Goal: Transaction & Acquisition: Obtain resource

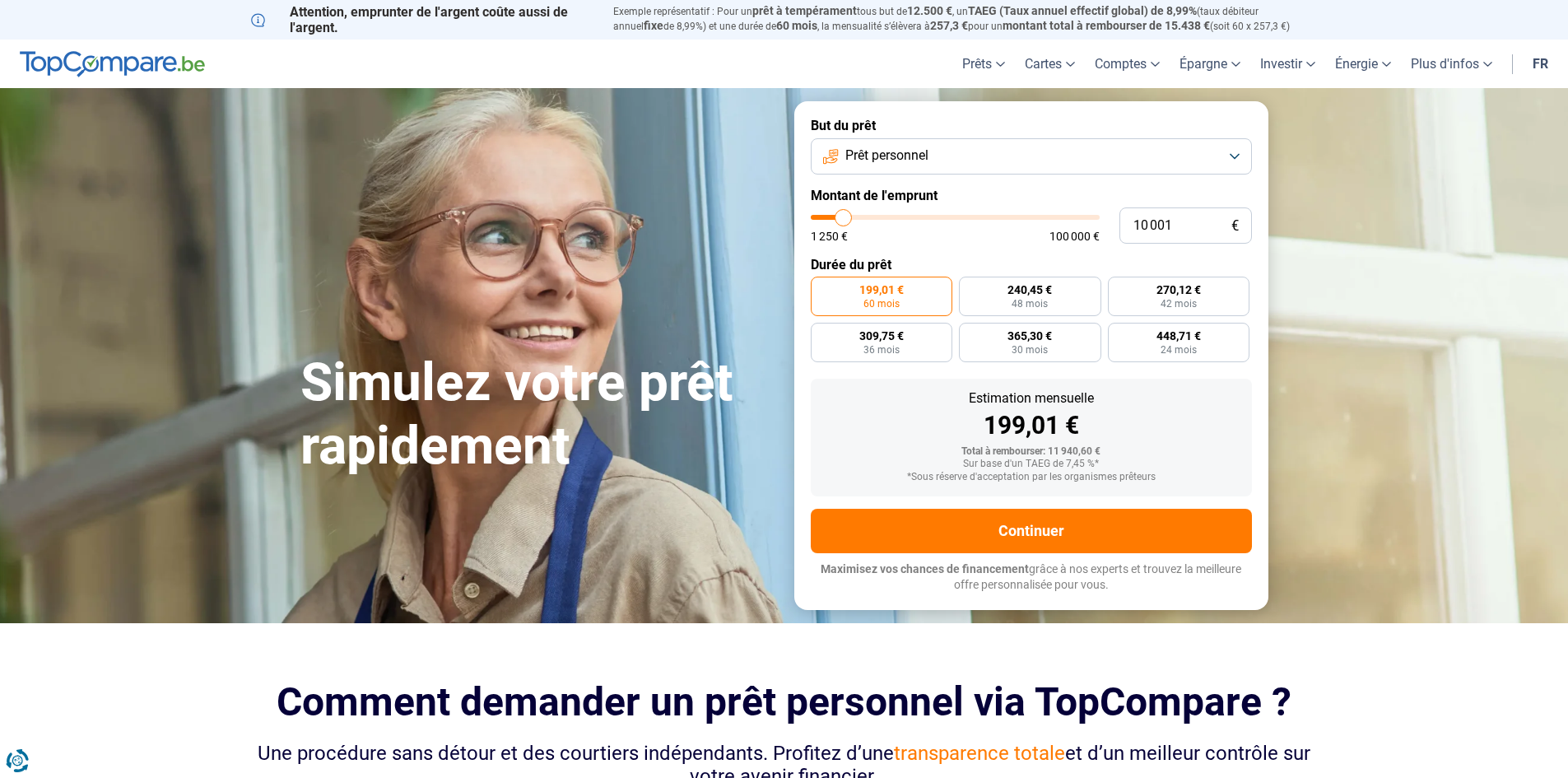
click at [906, 154] on span "Prêt personnel" at bounding box center [887, 155] width 83 height 18
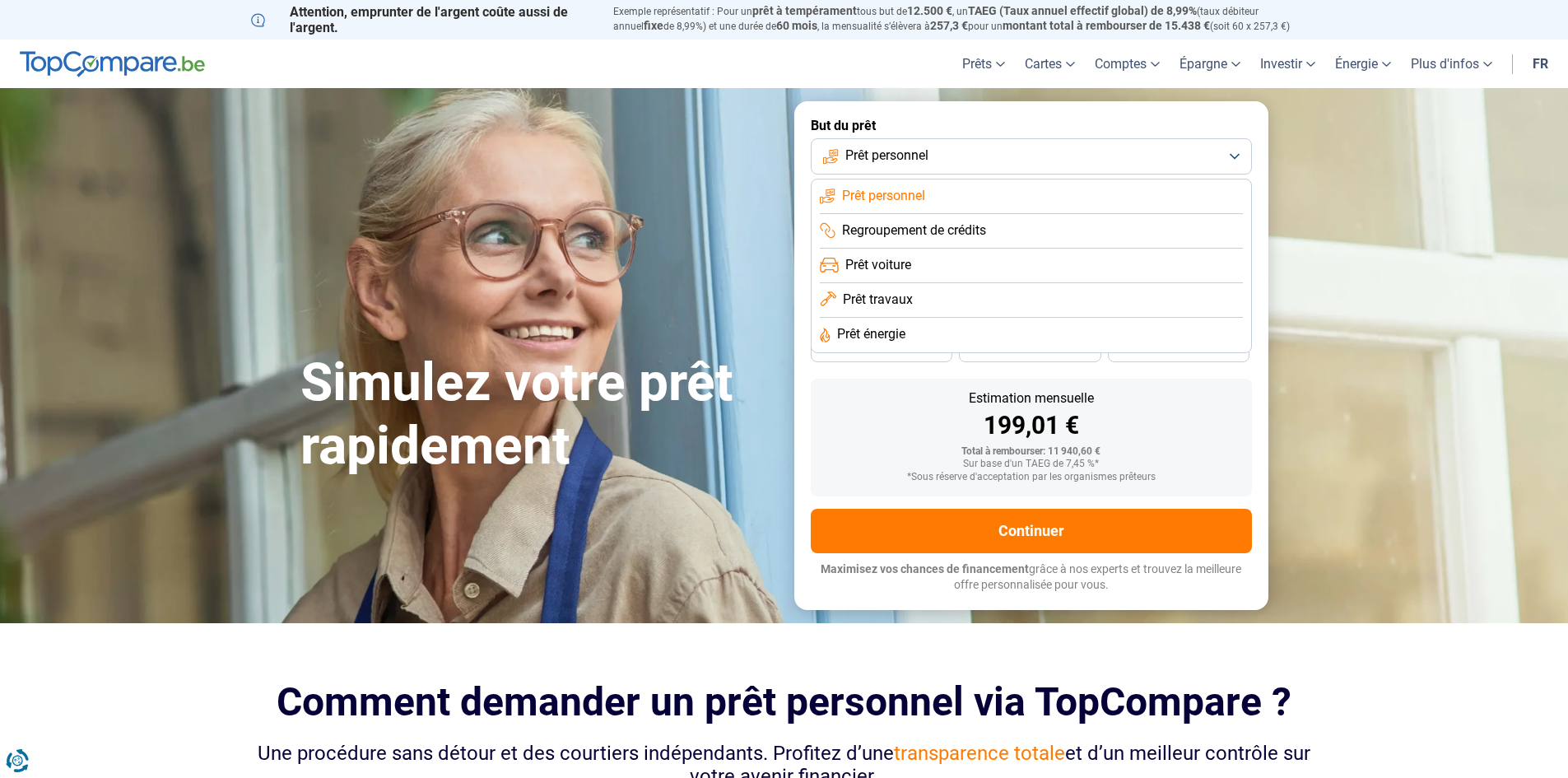
click at [895, 257] on span "Prêt voiture" at bounding box center [878, 265] width 66 height 18
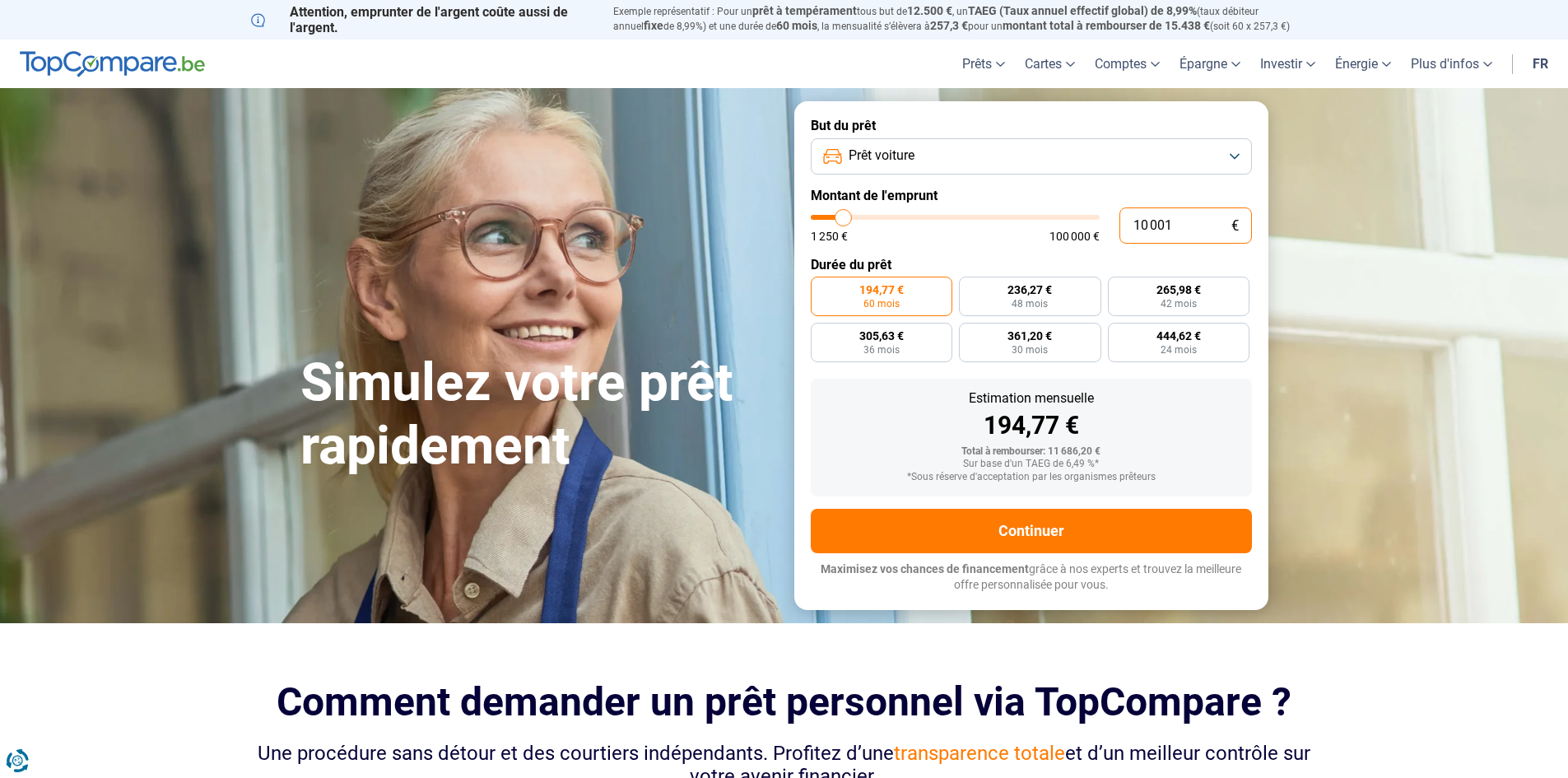
drag, startPoint x: 1196, startPoint y: 229, endPoint x: 1101, endPoint y: 229, distance: 95.0
click at [1101, 229] on div "10 001 € 1 250 € 100 000 €" at bounding box center [1032, 225] width 441 height 36
paste input "22 990"
type input "22 990"
type input "23000"
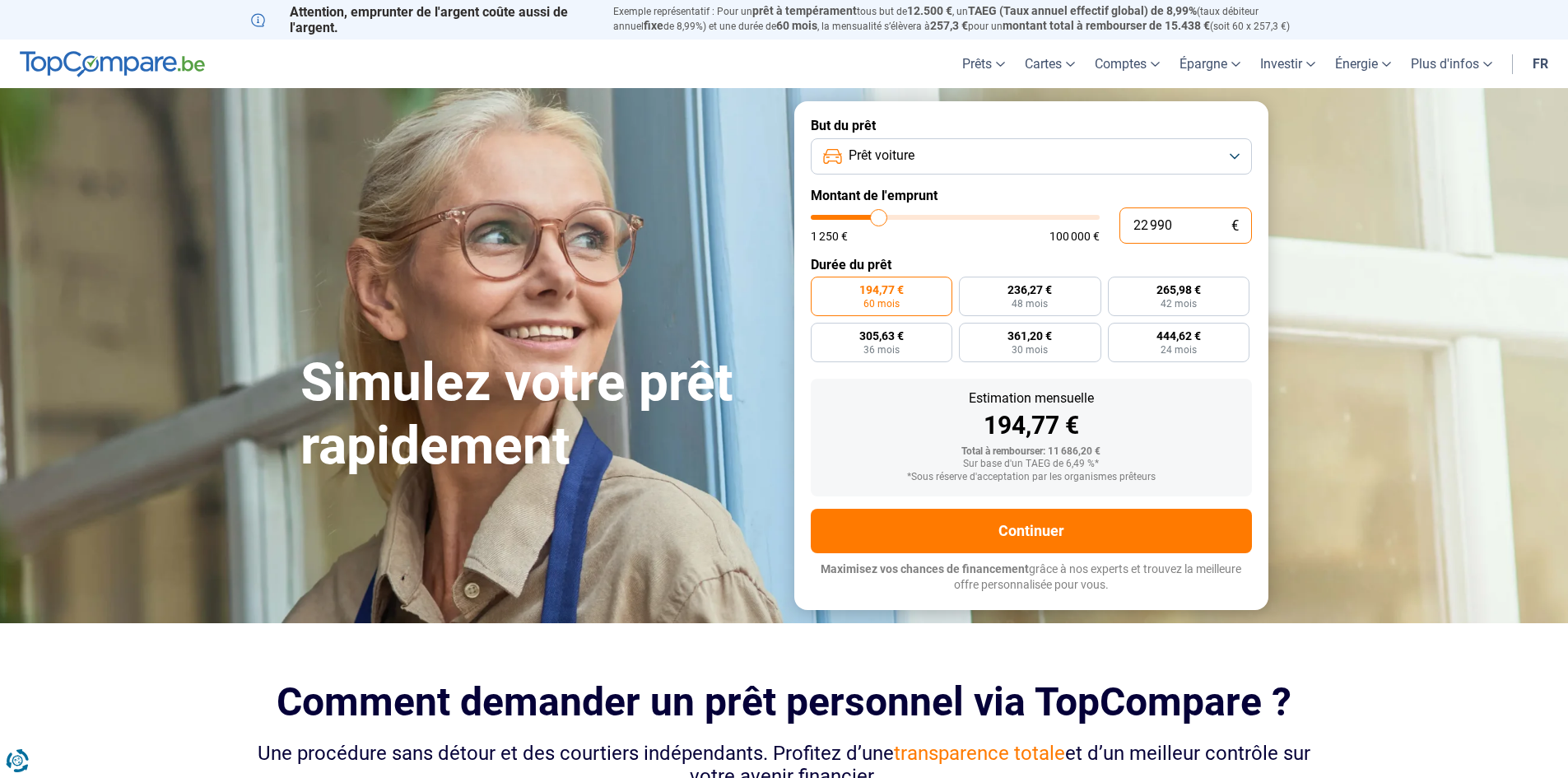
radio input "false"
type input "22 990"
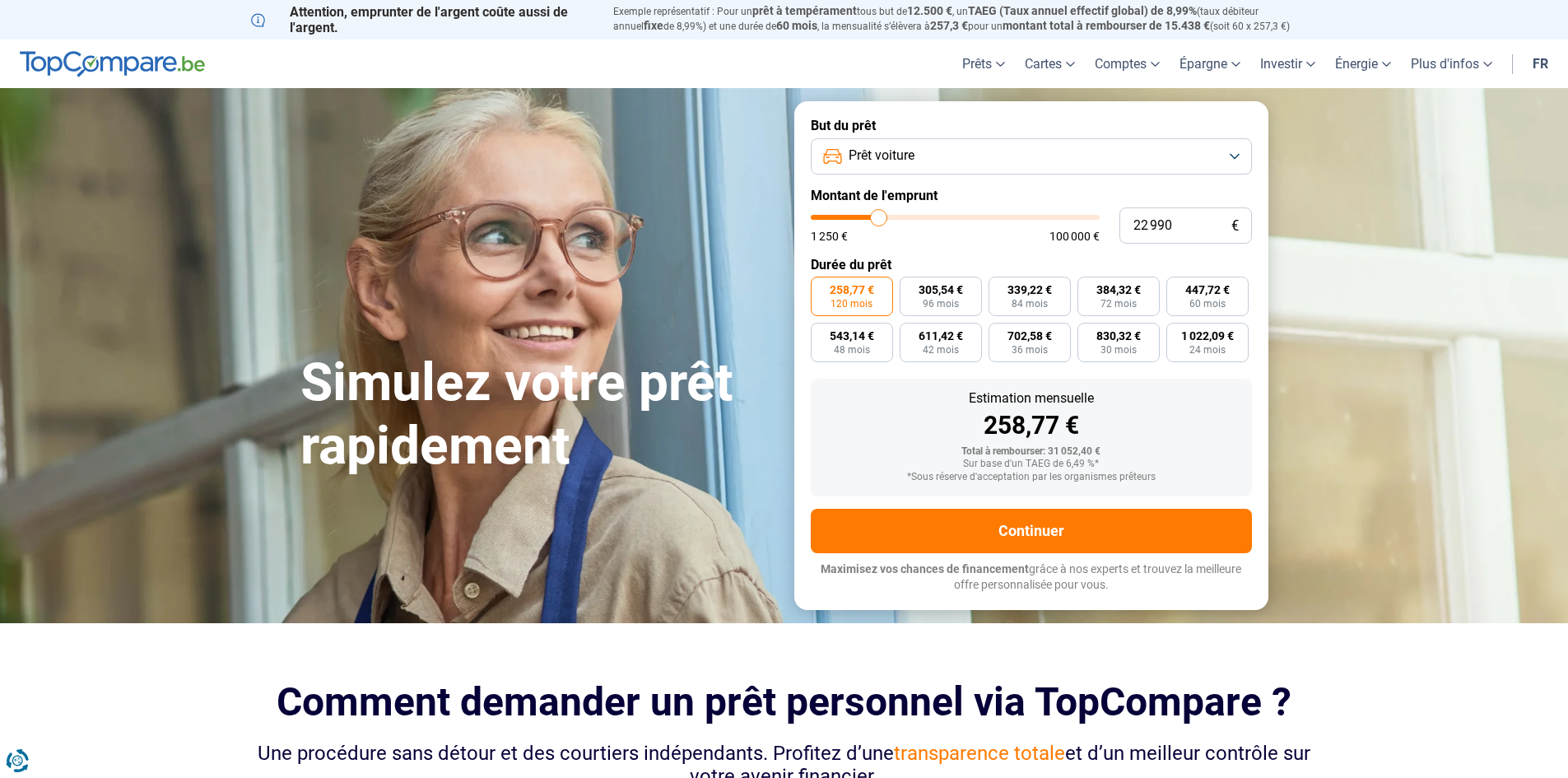
click at [1373, 419] on section "Simulez votre prêt rapidement Simulez votre prêt rapidement But du prêt Prêt vo…" at bounding box center [784, 355] width 1568 height 534
click at [979, 247] on form "But du prêt Prêt voiture Montant de l'emprunt 22 990 € 1 250 € 100 000 € Durée …" at bounding box center [1032, 355] width 474 height 507
click at [953, 149] on button "Prêt voiture" at bounding box center [1032, 156] width 441 height 36
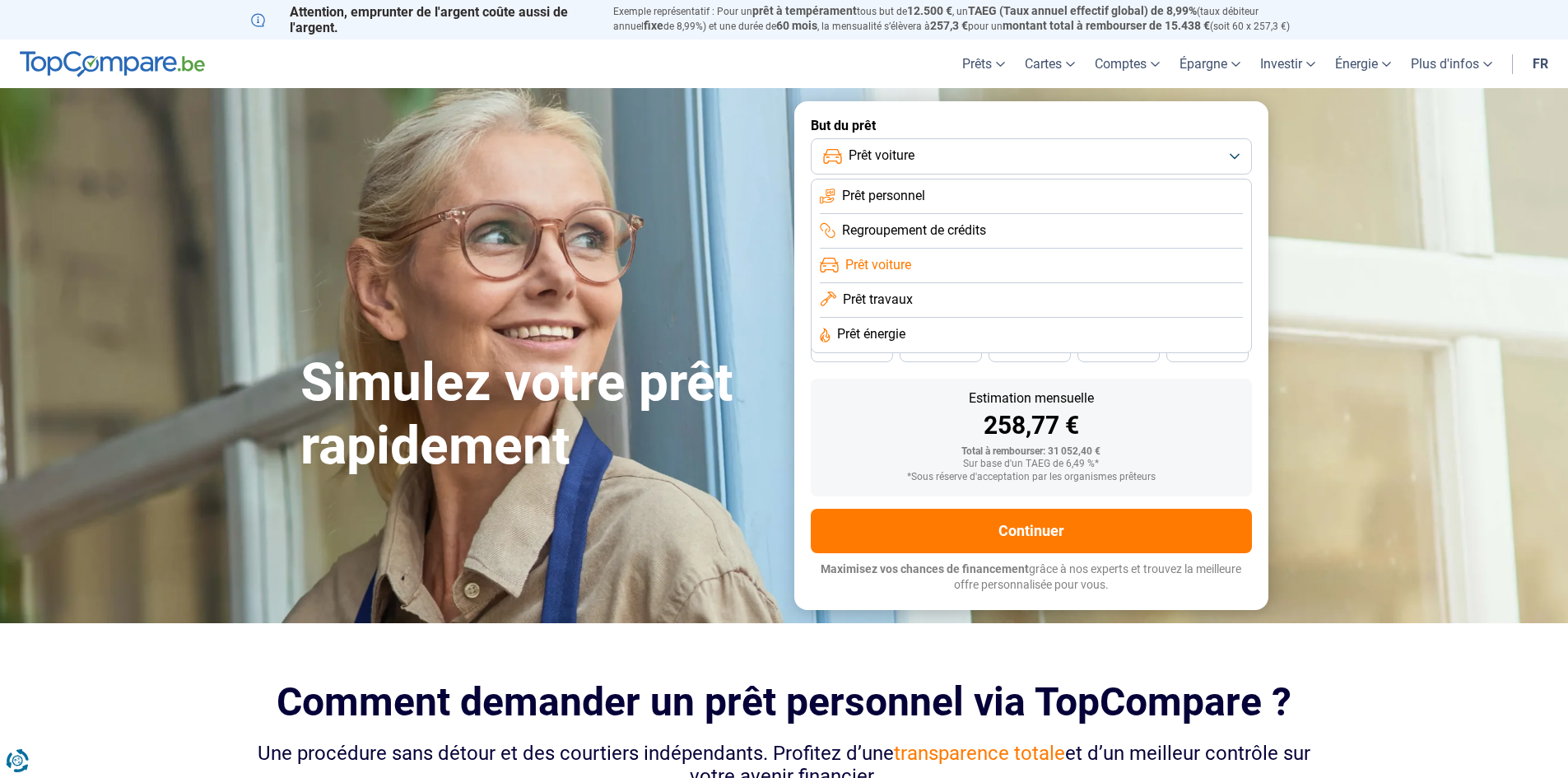
click at [906, 270] on span "Prêt voiture" at bounding box center [878, 265] width 66 height 18
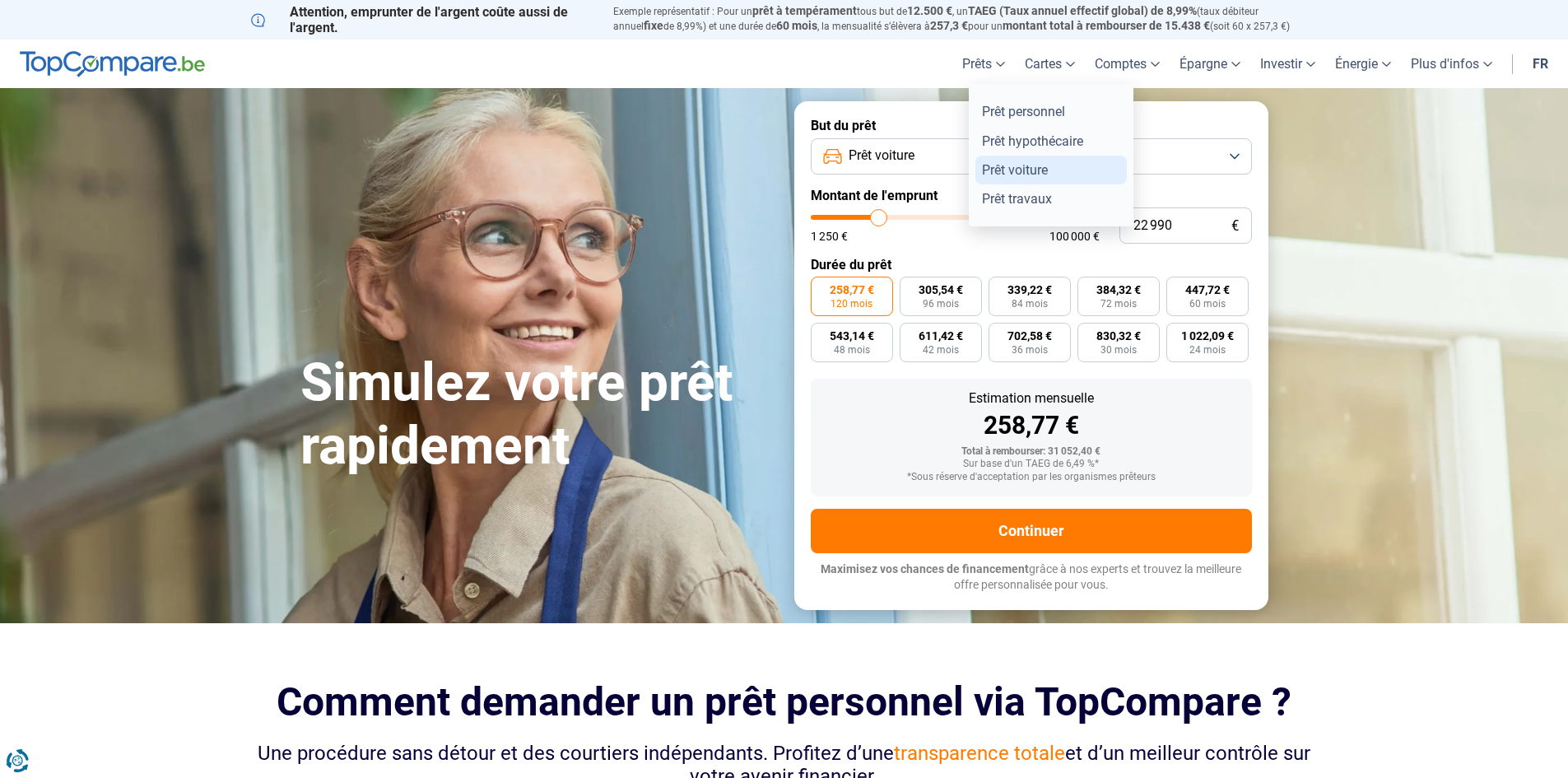
click at [999, 166] on link "Prêt voiture" at bounding box center [1052, 170] width 152 height 29
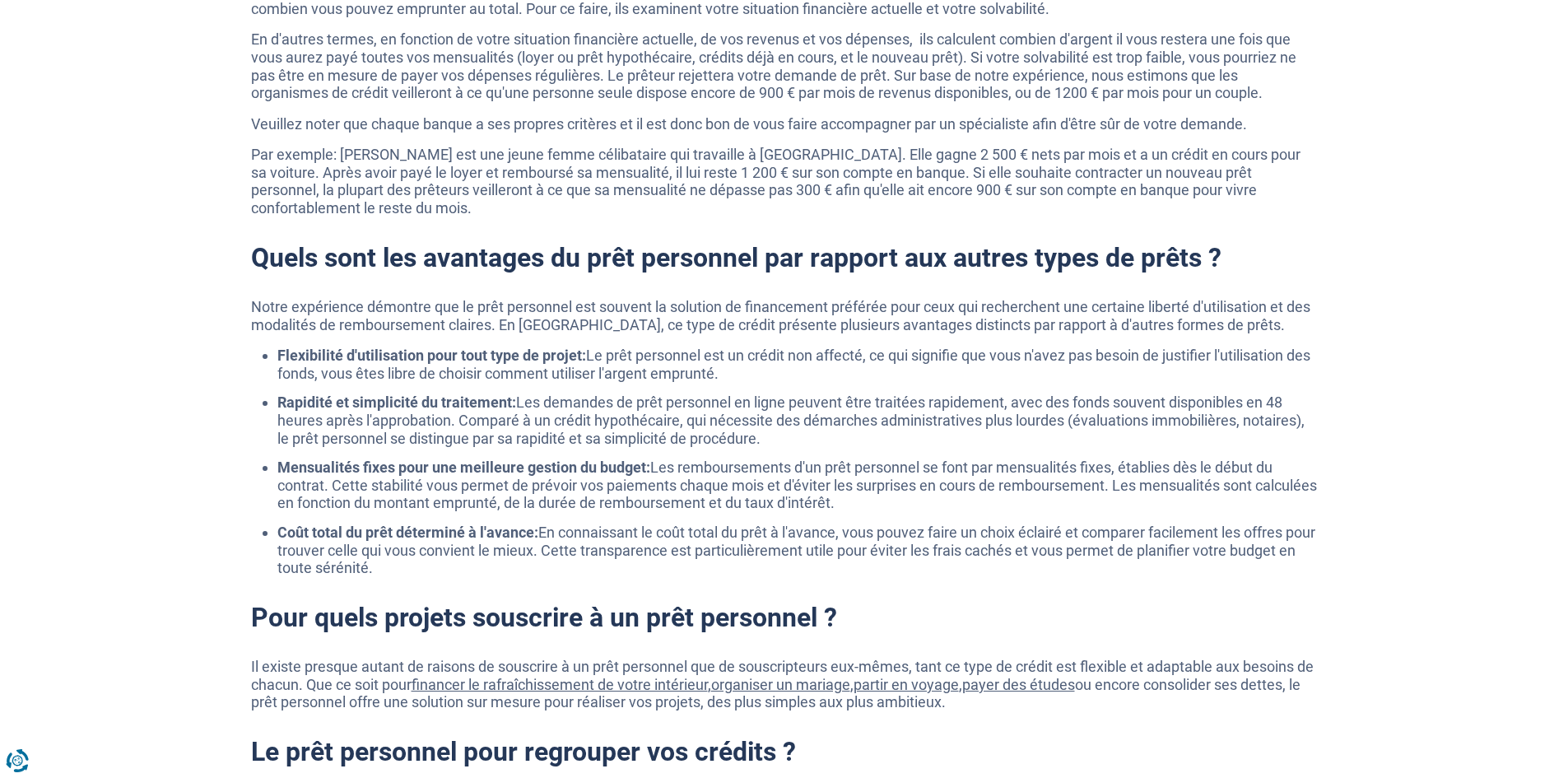
scroll to position [1070, 0]
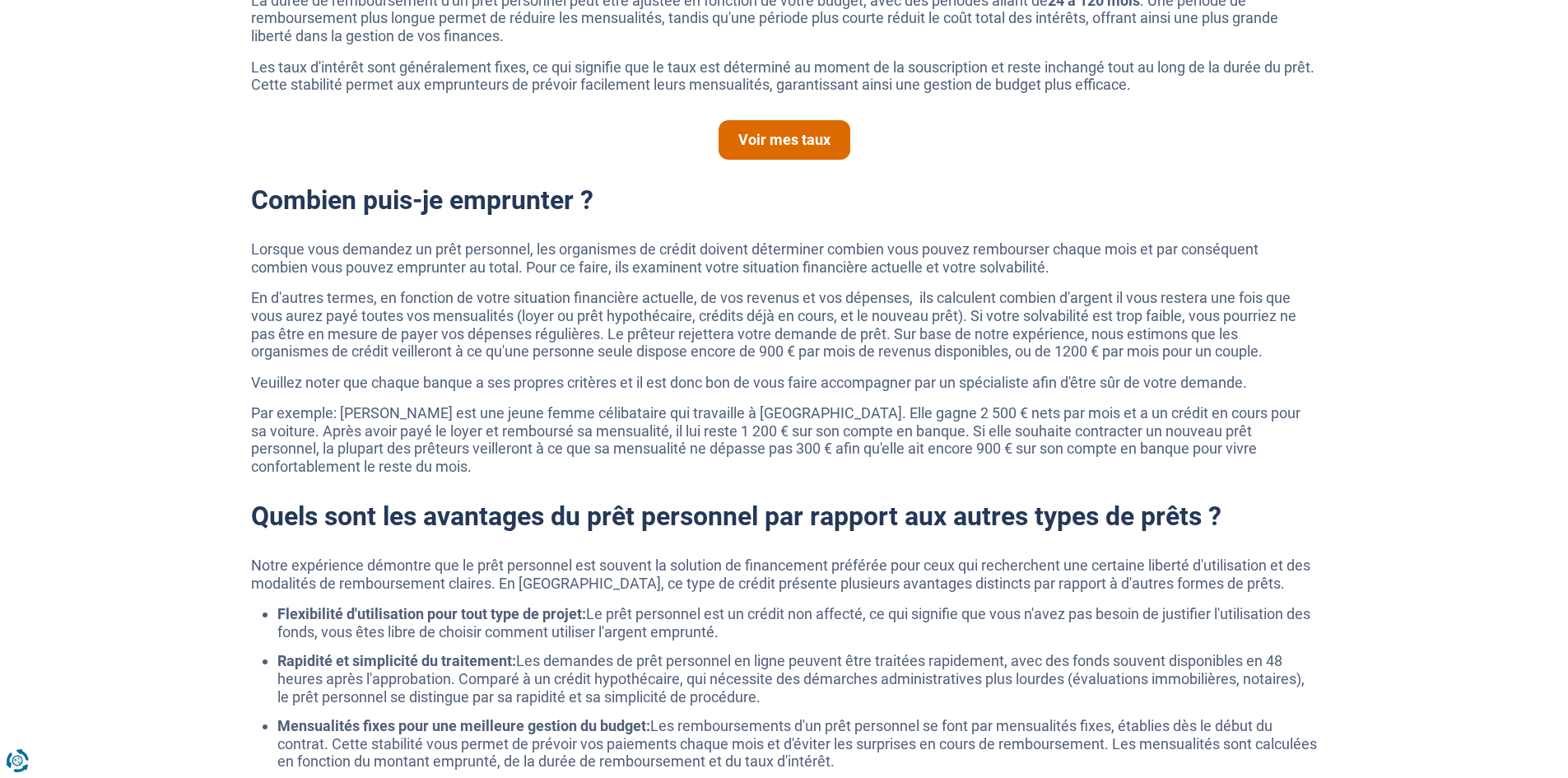
click at [764, 134] on link "Voir mes taux" at bounding box center [784, 139] width 131 height 39
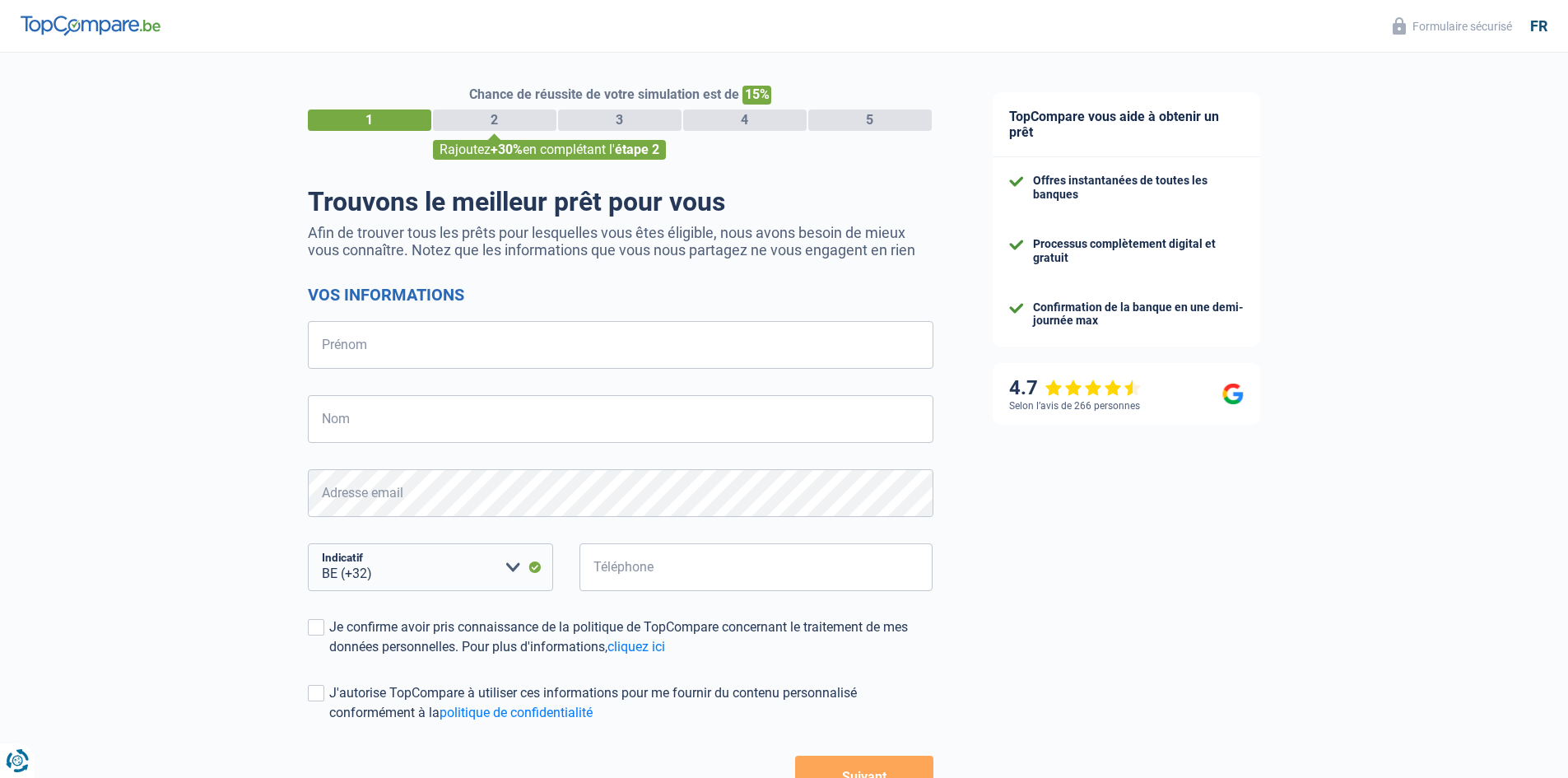
select select "32"
